Goal: Navigation & Orientation: Find specific page/section

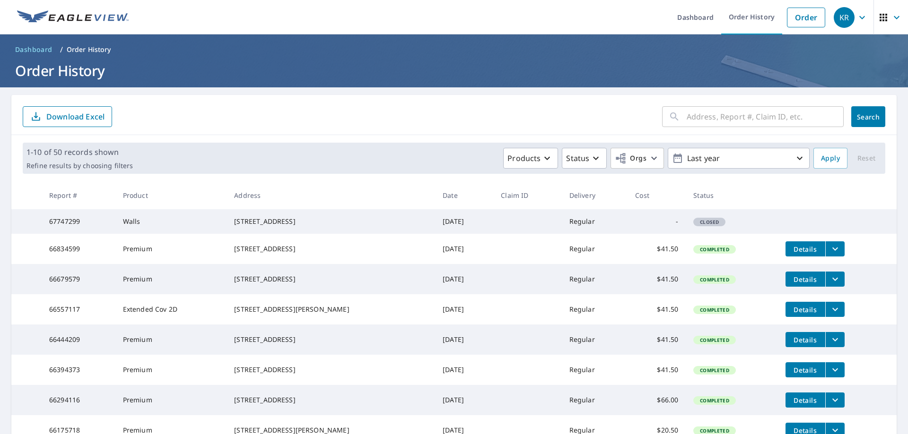
click at [54, 14] on img at bounding box center [73, 17] width 112 height 14
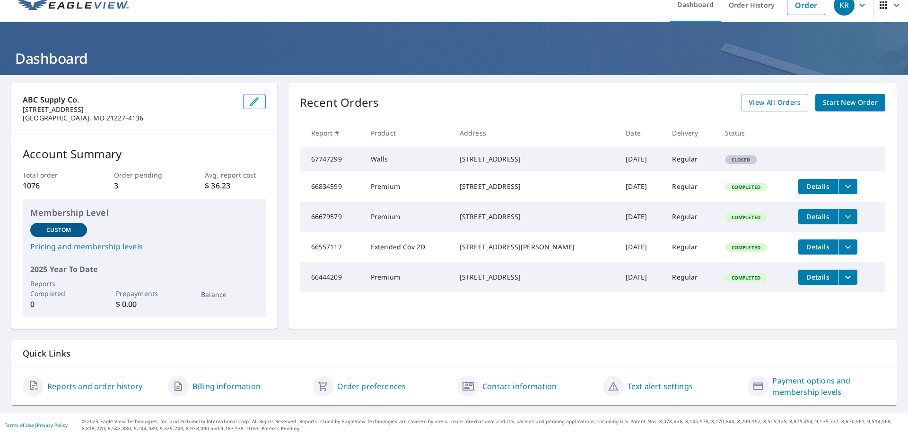
scroll to position [15, 0]
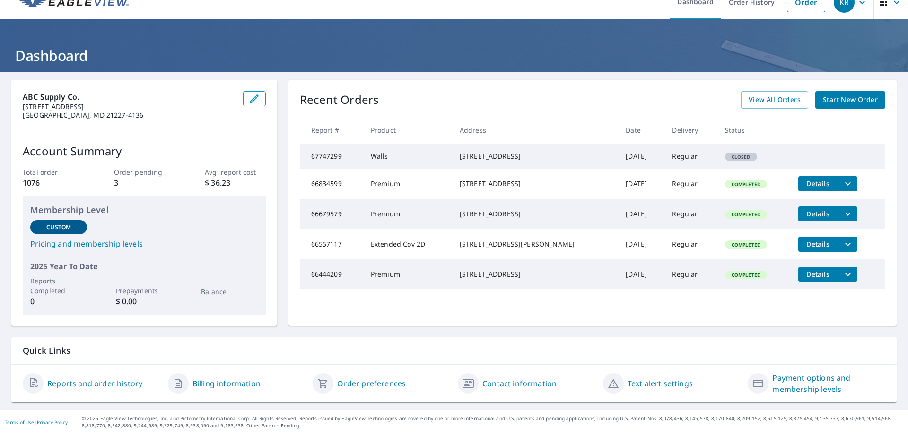
click at [527, 382] on link "Contact information" at bounding box center [519, 383] width 74 height 11
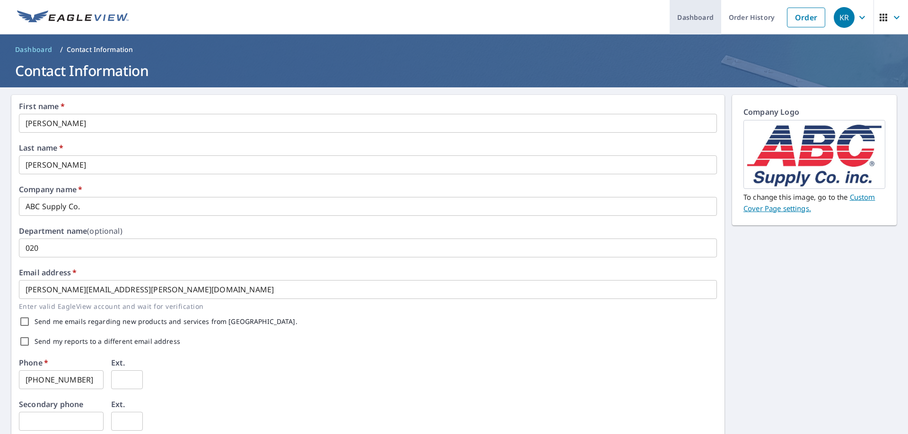
click at [711, 17] on link "Dashboard" at bounding box center [695, 17] width 52 height 35
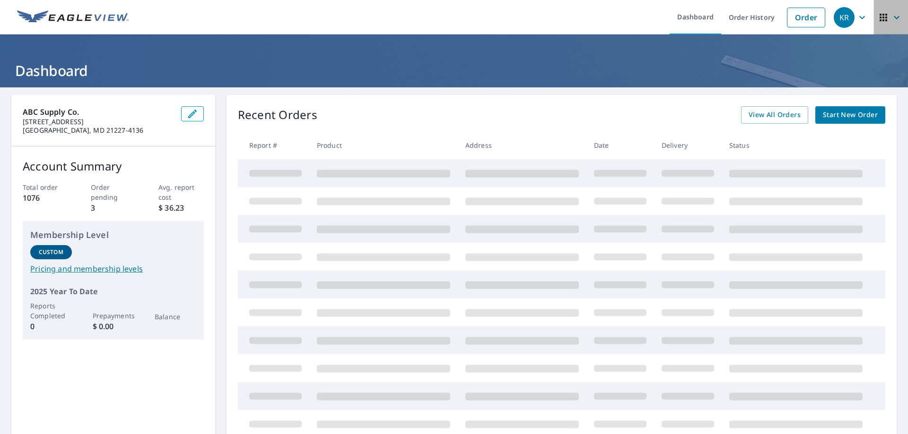
click at [891, 15] on icon "button" at bounding box center [896, 17] width 11 height 11
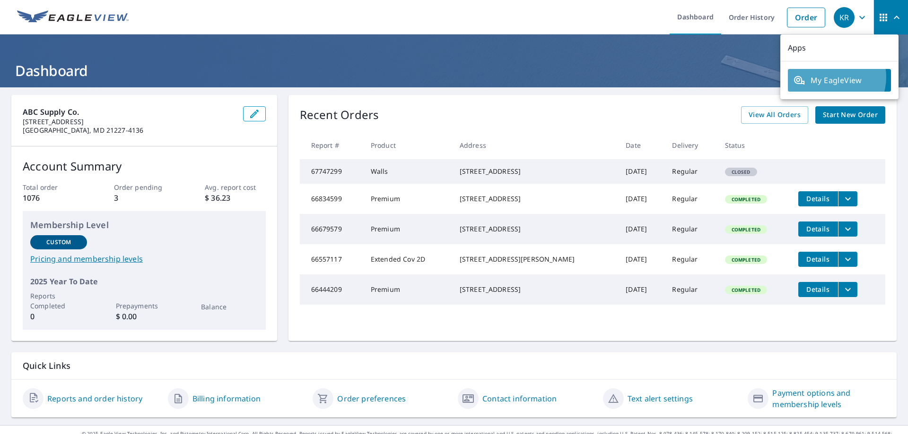
click at [829, 77] on span "My EagleView" at bounding box center [839, 80] width 92 height 11
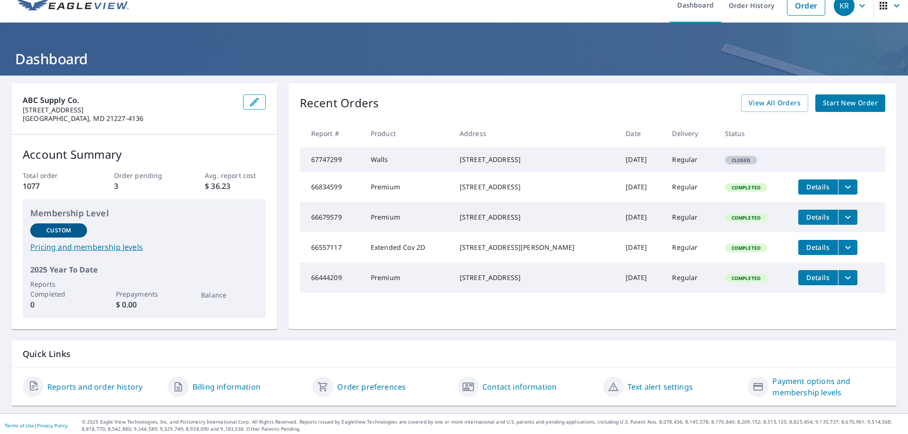
scroll to position [15, 0]
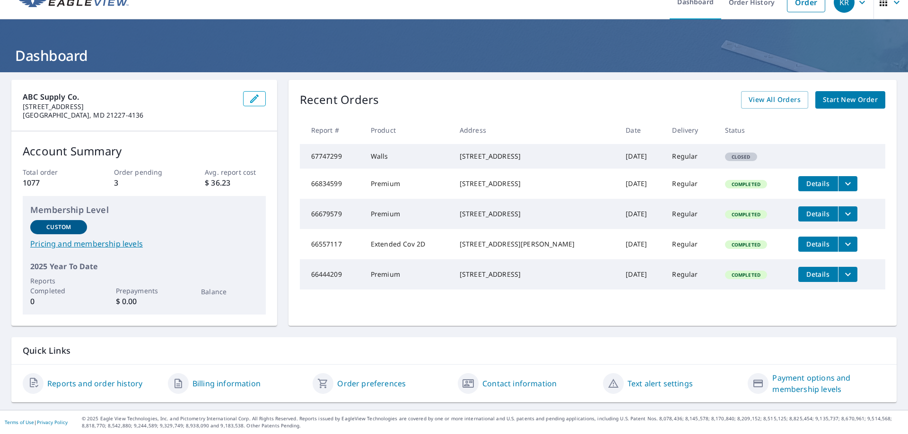
click at [24, 421] on link "Terms of Use" at bounding box center [19, 422] width 29 height 7
click at [292, 45] on header "Dashboard" at bounding box center [454, 45] width 908 height 53
